Goal: Check status: Check status

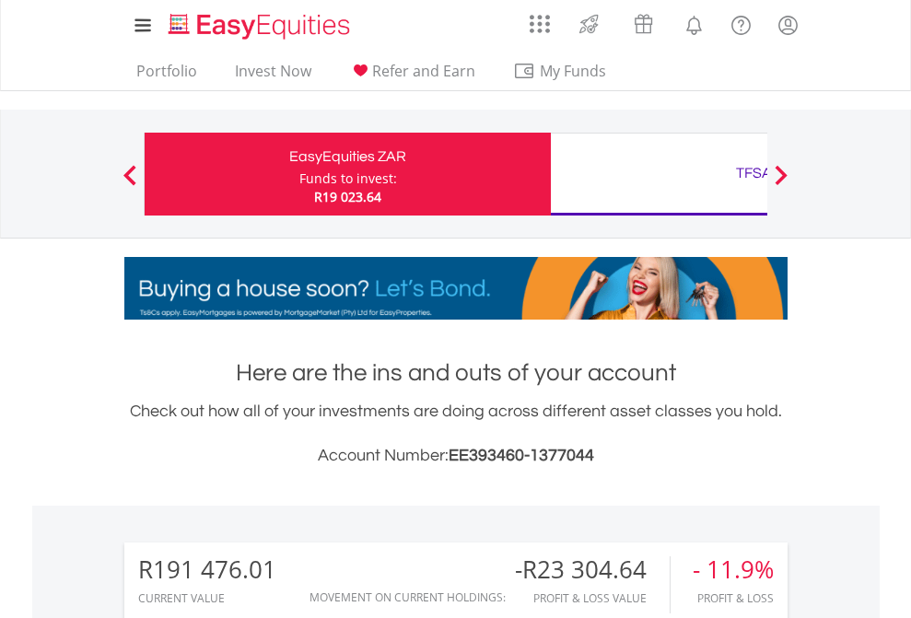
click at [299, 174] on div "Funds to invest:" at bounding box center [348, 179] width 98 height 18
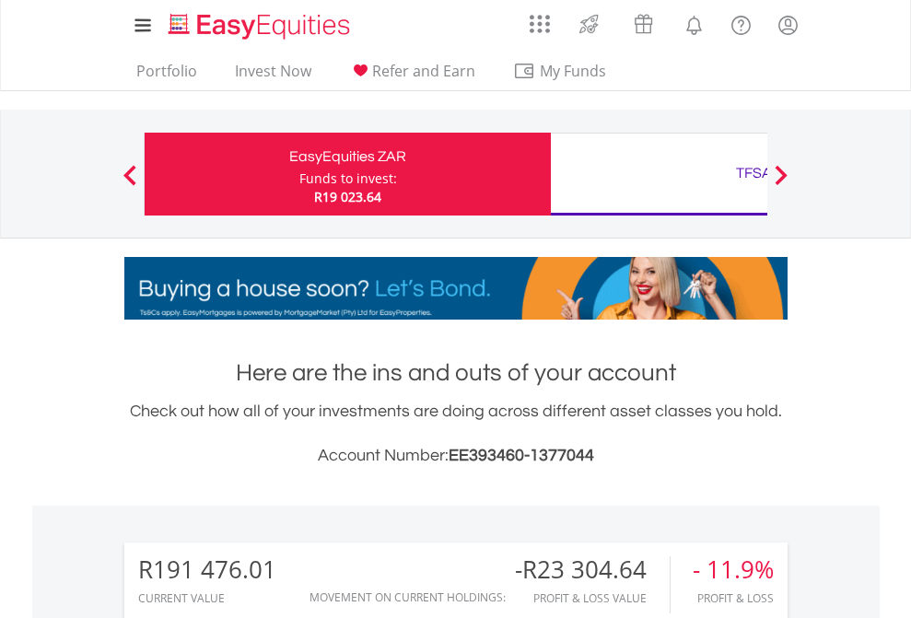
scroll to position [177, 289]
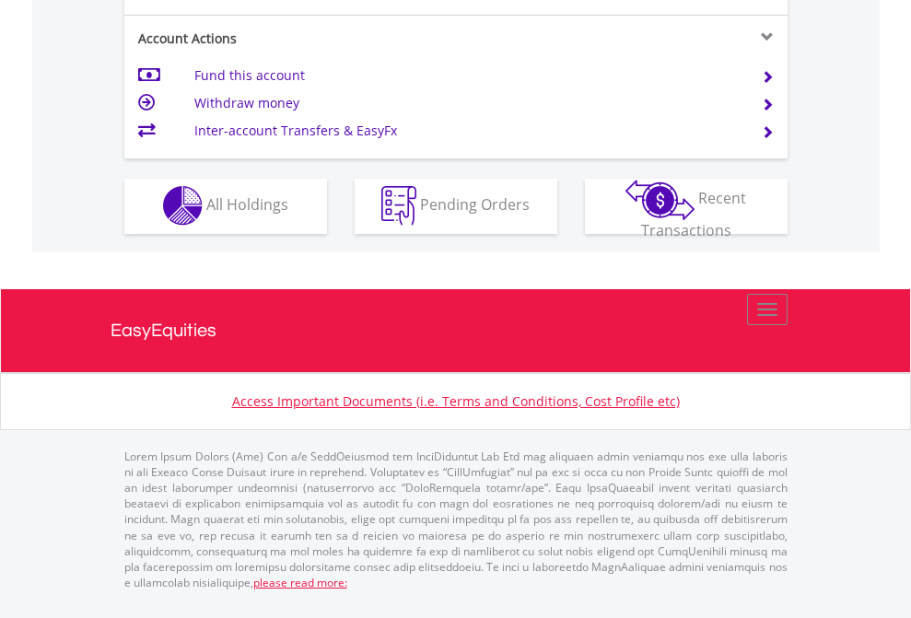
scroll to position [1723, 0]
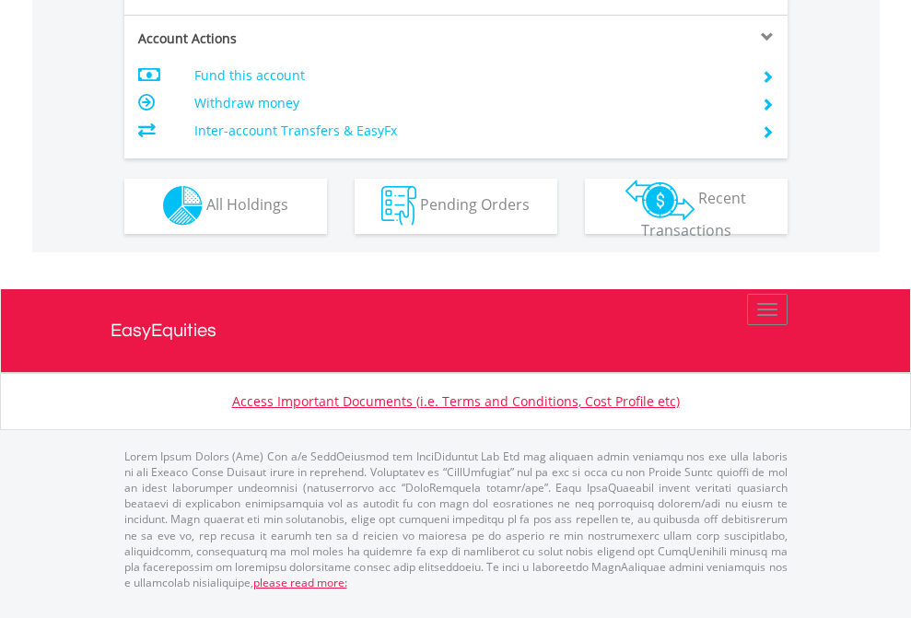
scroll to position [1723, 0]
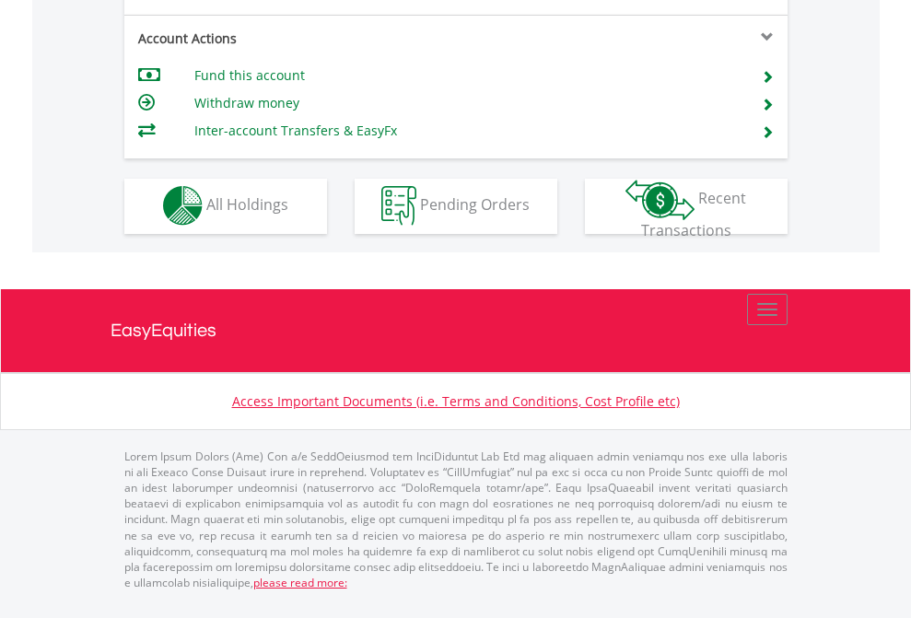
scroll to position [1723, 0]
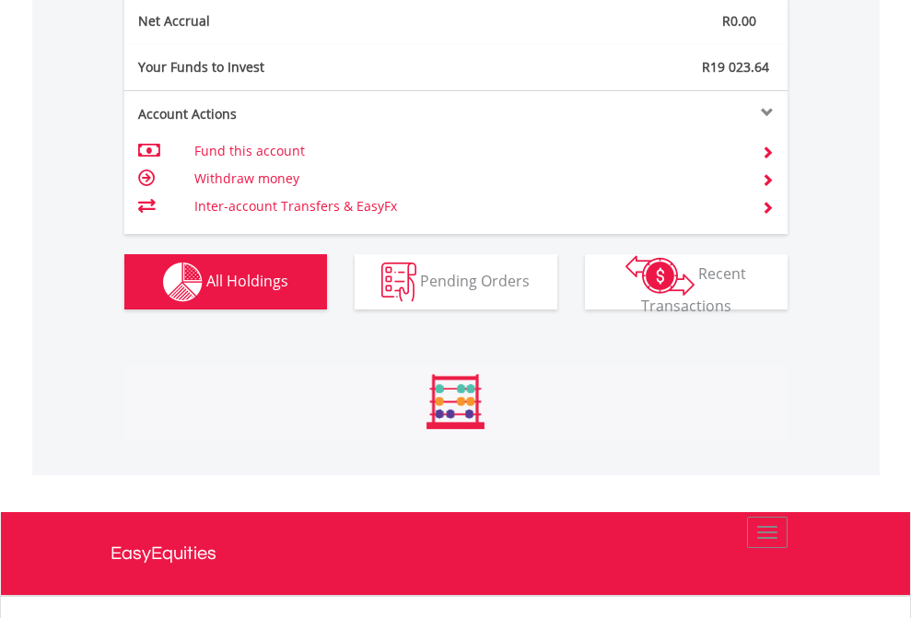
scroll to position [177, 289]
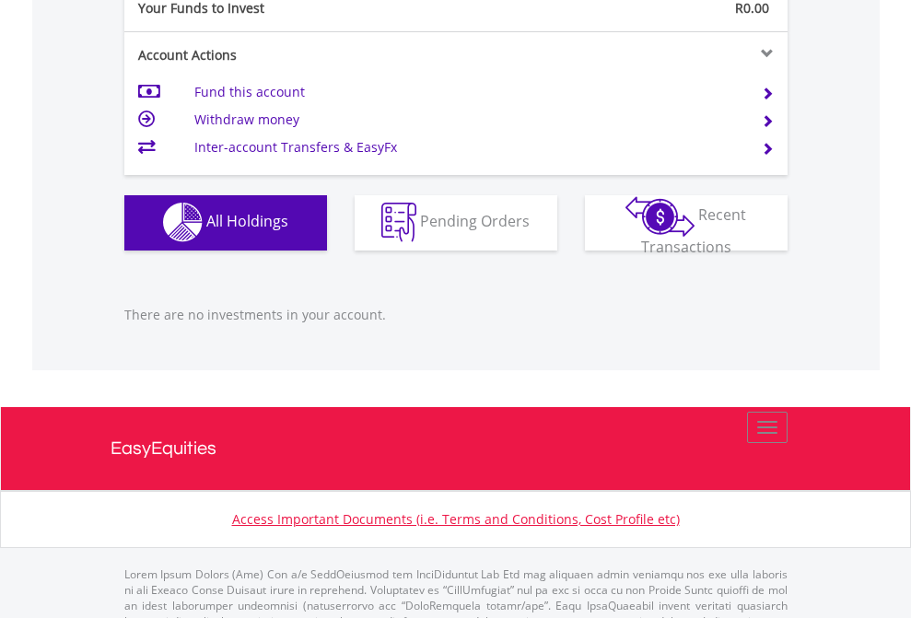
scroll to position [1824, 0]
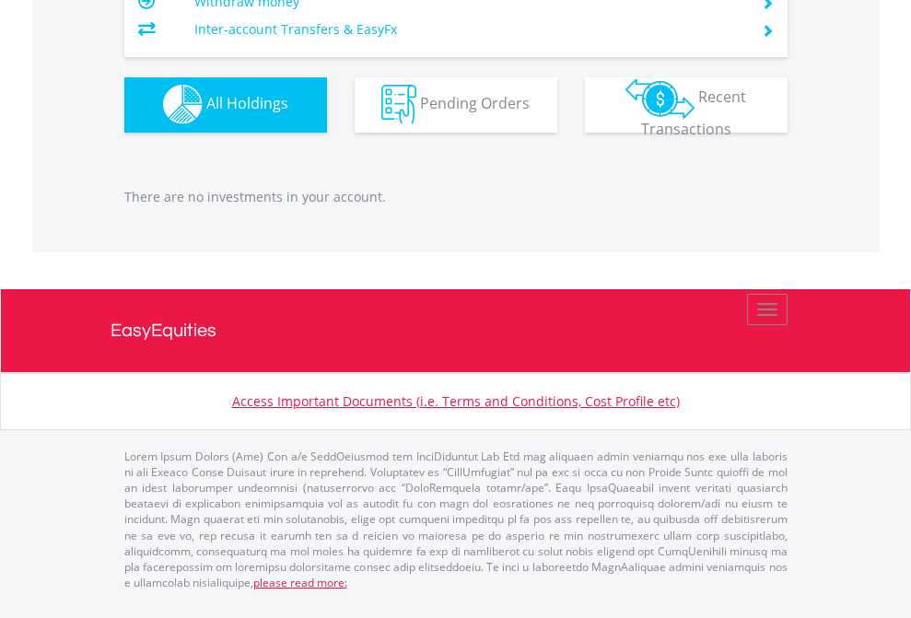
scroll to position [177, 289]
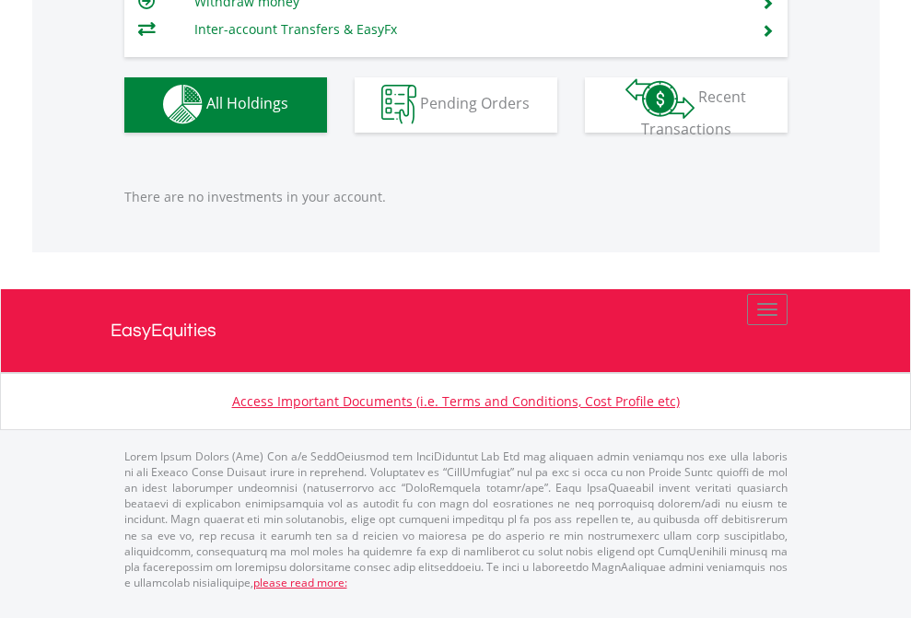
scroll to position [177, 289]
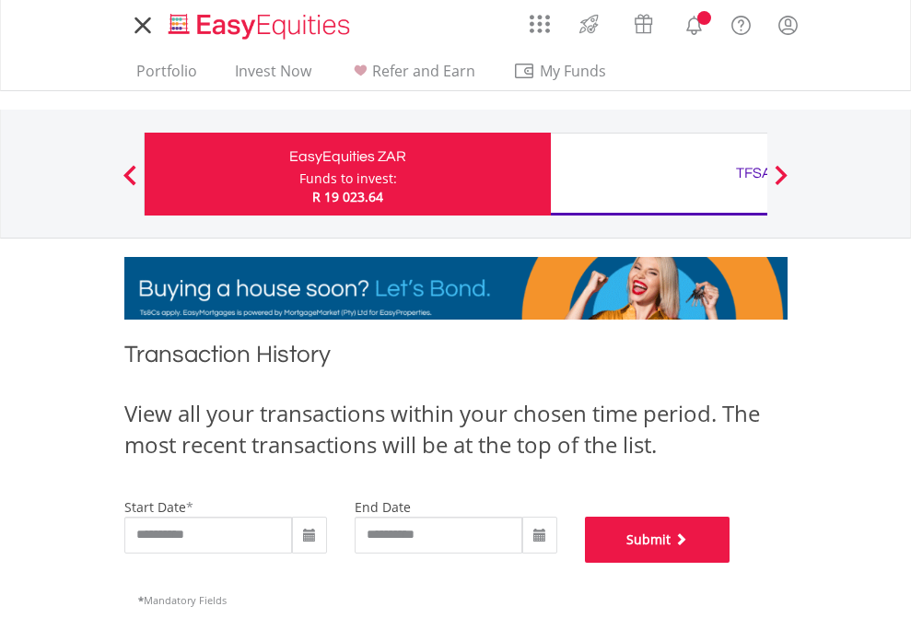
click at [731, 563] on button "Submit" at bounding box center [658, 540] width 146 height 46
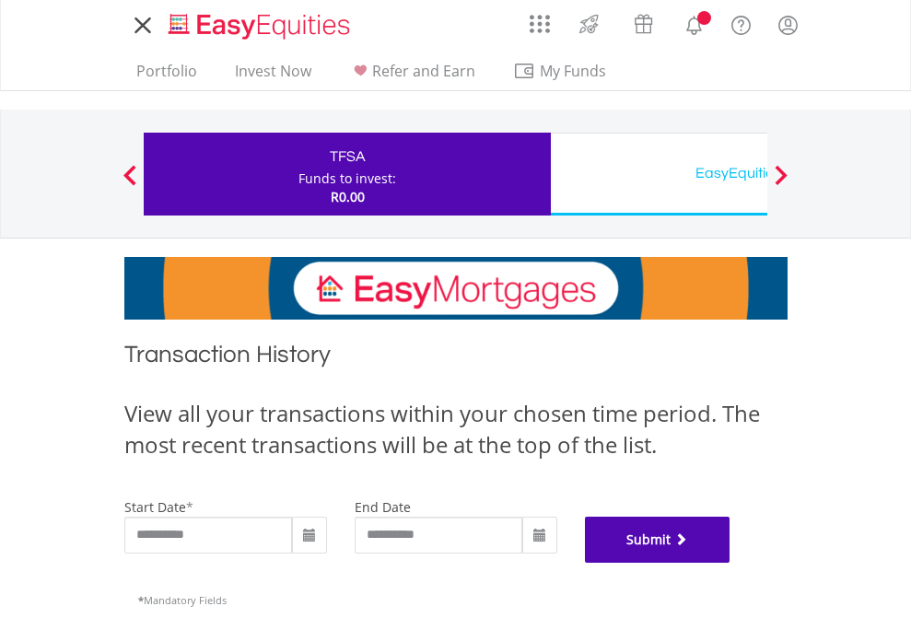
click at [731, 563] on button "Submit" at bounding box center [658, 540] width 146 height 46
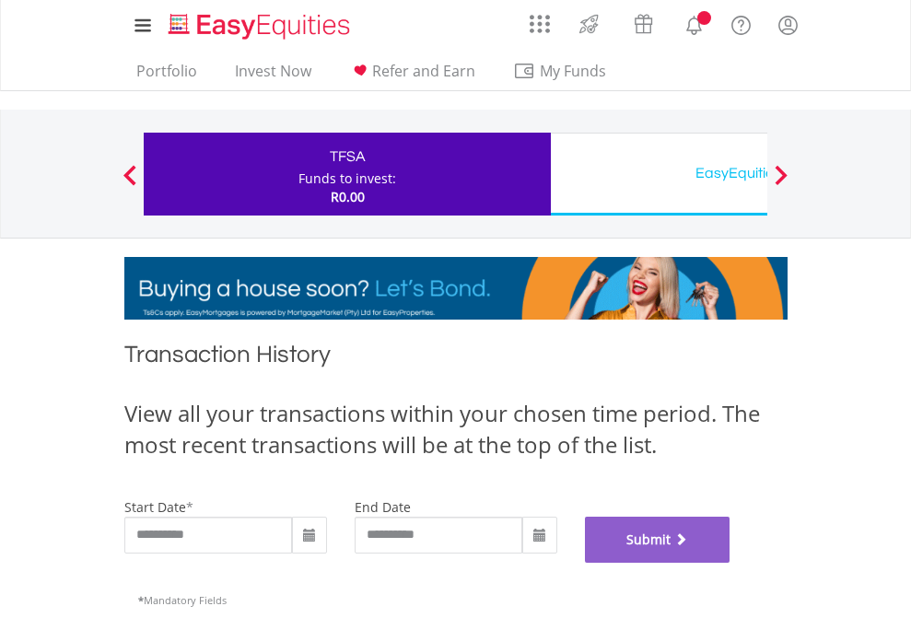
scroll to position [747, 0]
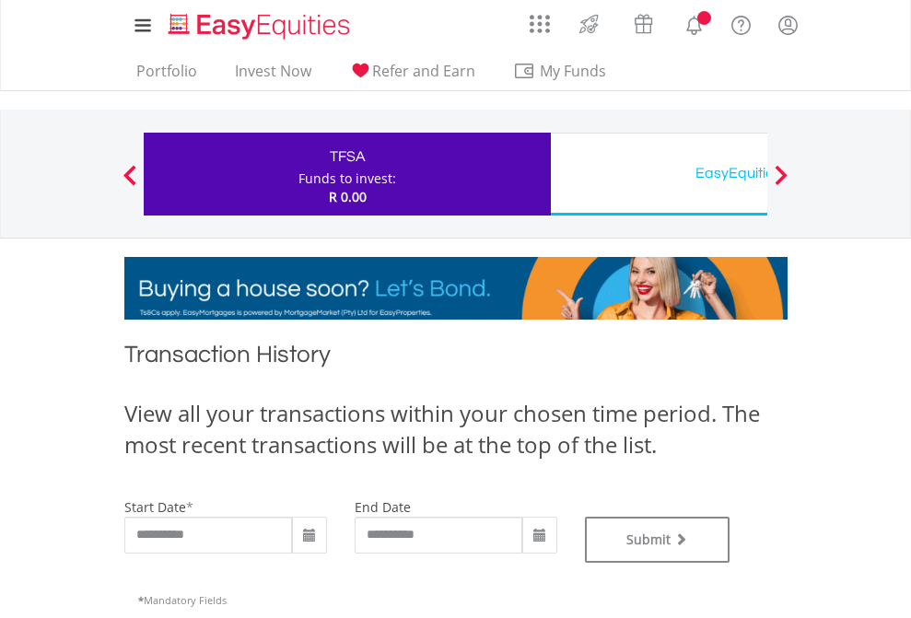
click at [659, 174] on div "EasyEquities USD" at bounding box center [754, 173] width 384 height 26
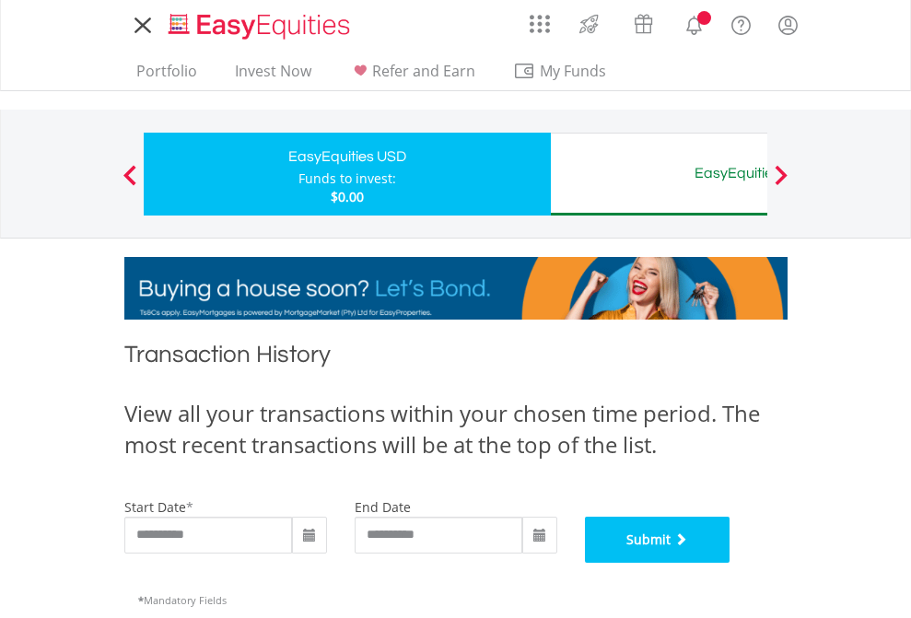
click at [731, 563] on button "Submit" at bounding box center [658, 540] width 146 height 46
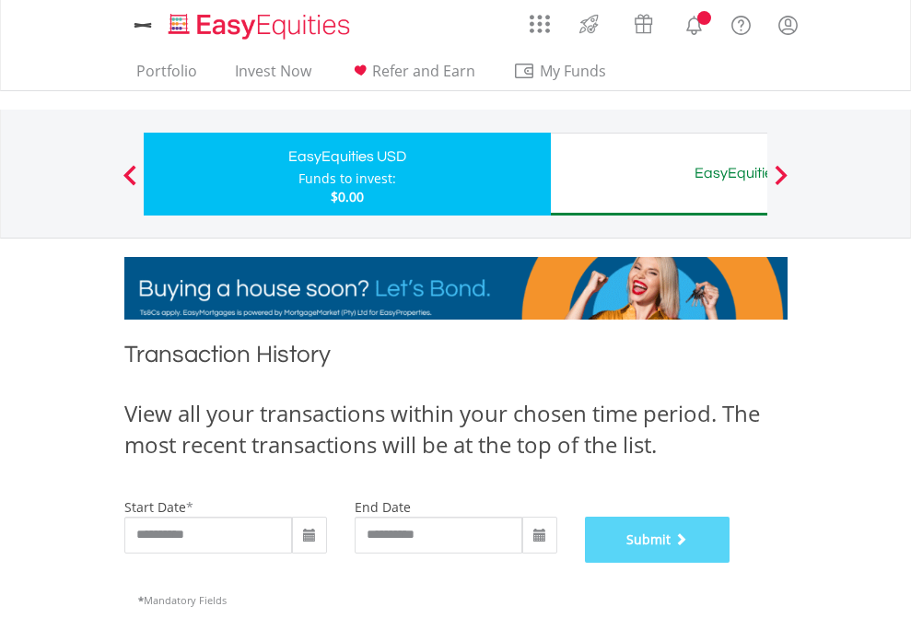
scroll to position [747, 0]
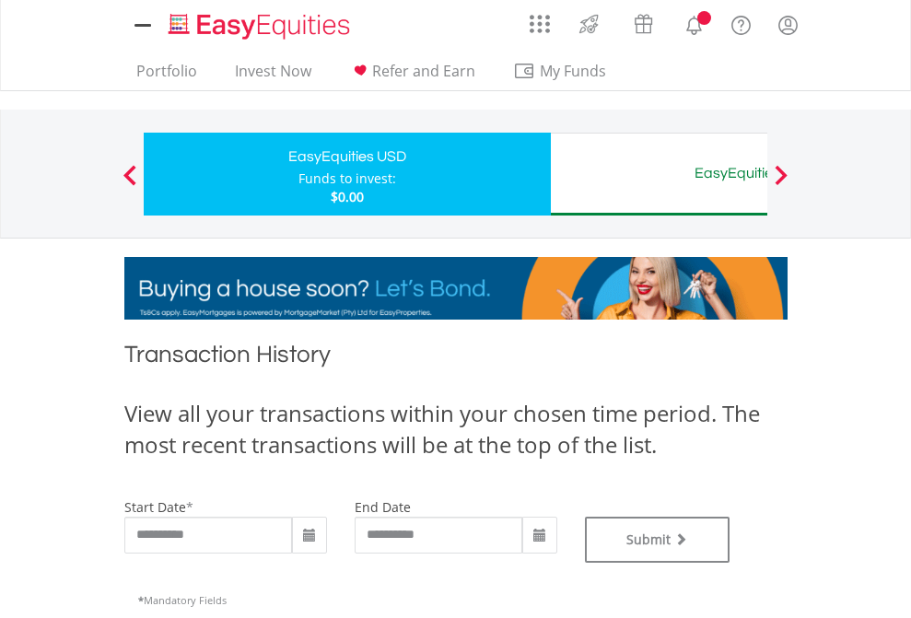
click at [659, 174] on div "EasyEquities AUD" at bounding box center [754, 173] width 384 height 26
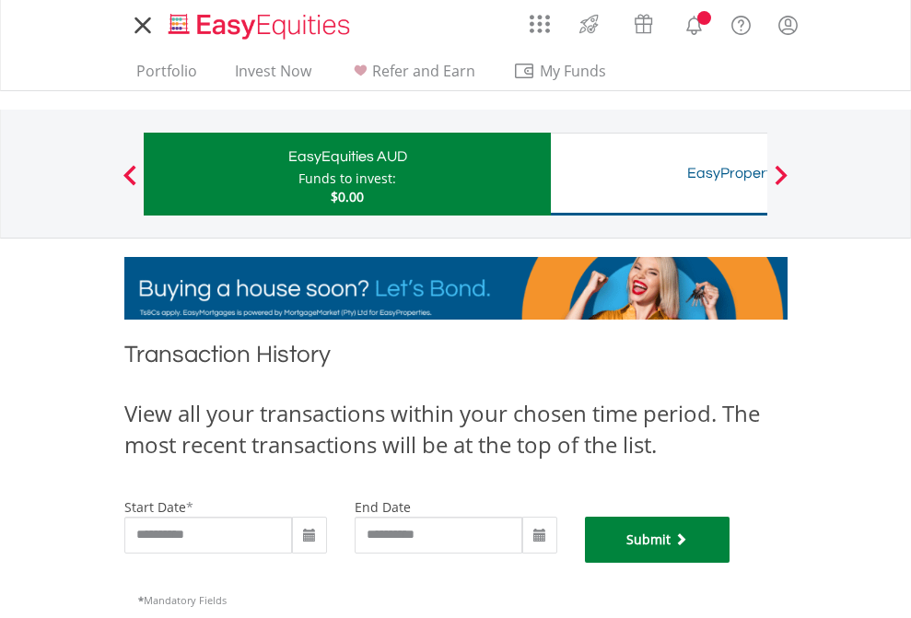
click at [731, 563] on button "Submit" at bounding box center [658, 540] width 146 height 46
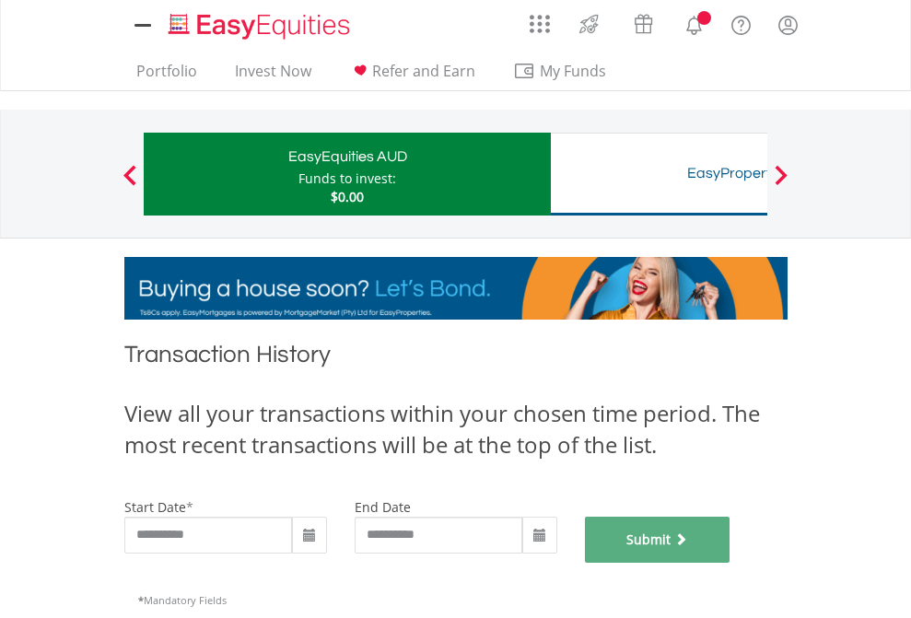
scroll to position [747, 0]
